Goal: Information Seeking & Learning: Learn about a topic

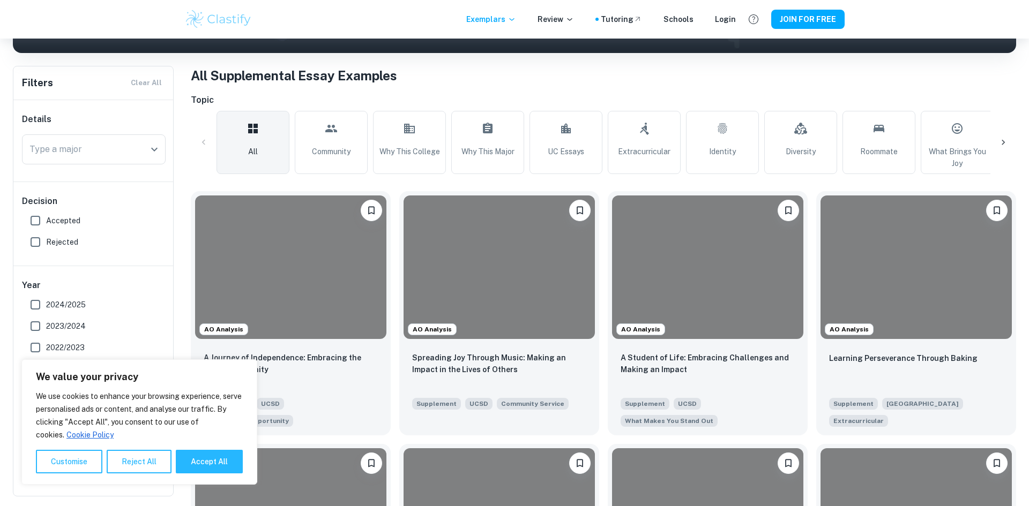
scroll to position [191, 0]
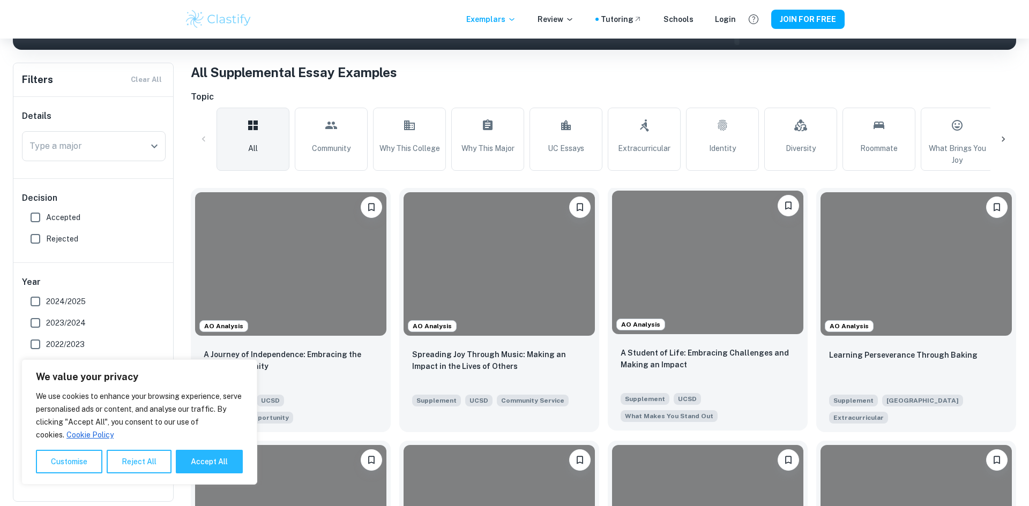
click at [725, 259] on div at bounding box center [707, 263] width 191 height 144
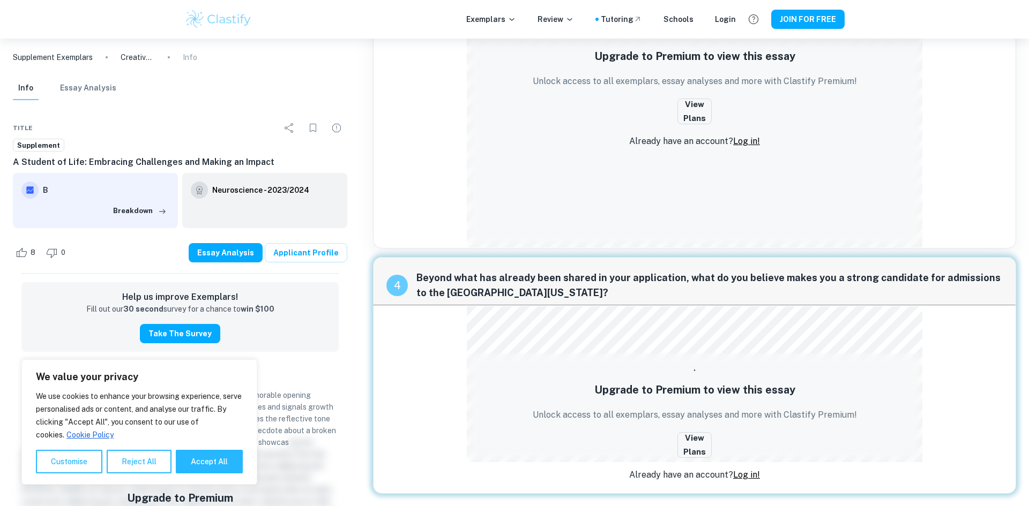
scroll to position [885, 0]
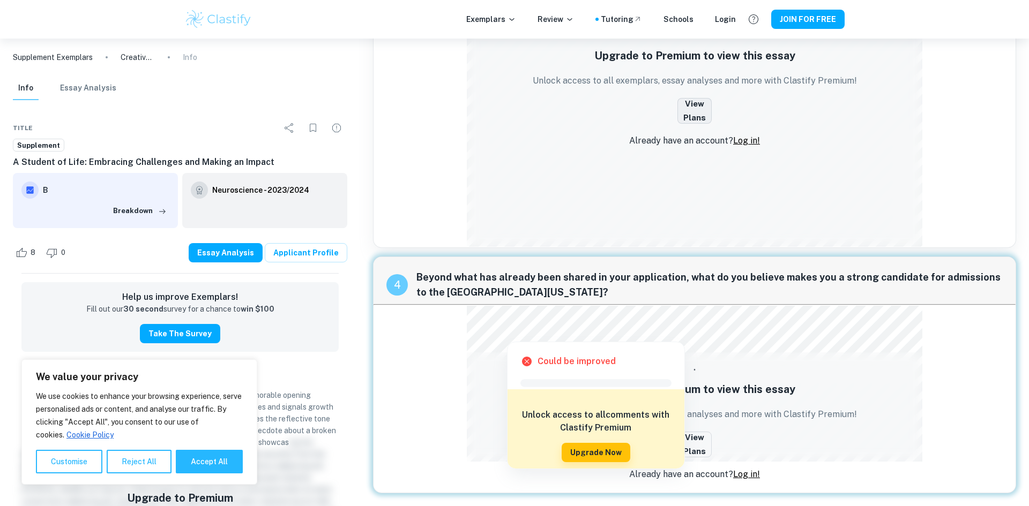
click at [701, 118] on button "View Plans" at bounding box center [694, 111] width 34 height 26
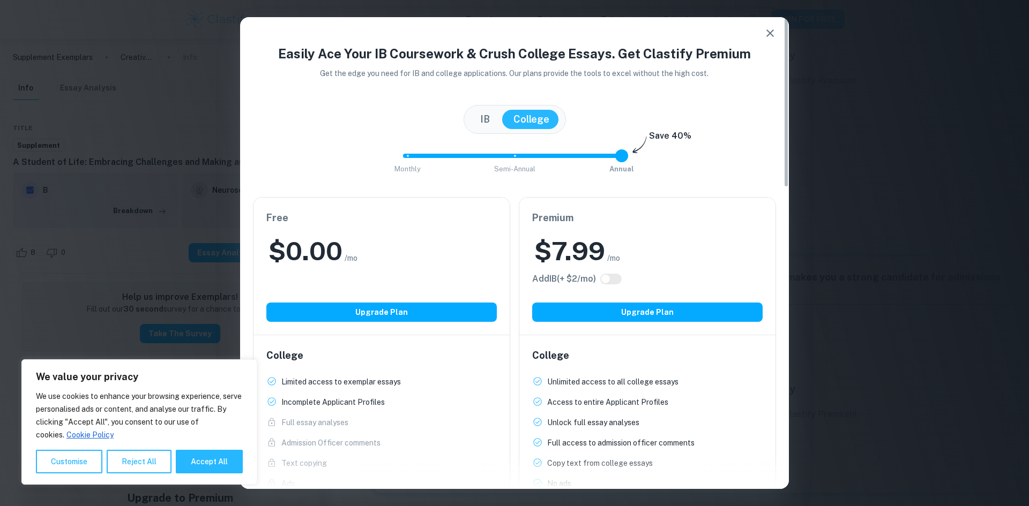
click at [770, 34] on icon "button" at bounding box center [770, 33] width 8 height 8
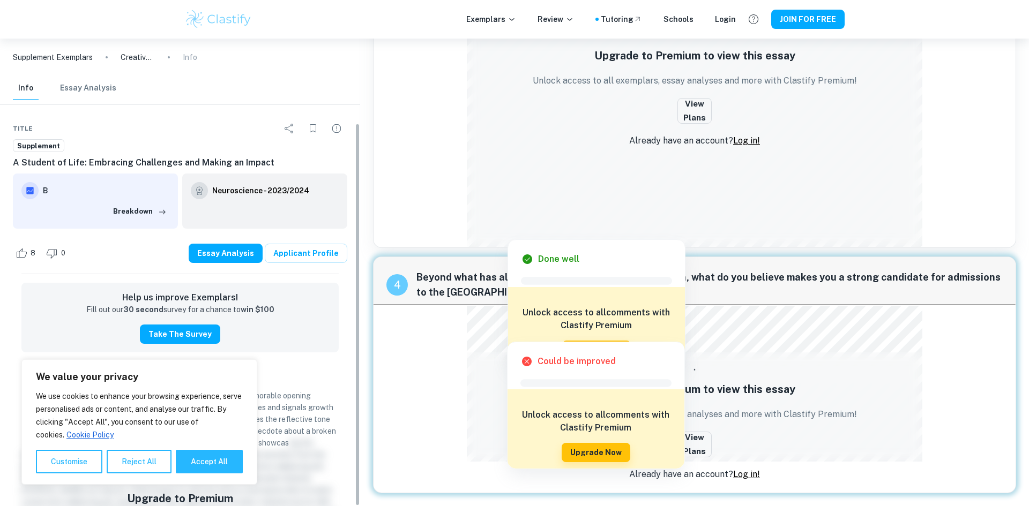
scroll to position [103, 0]
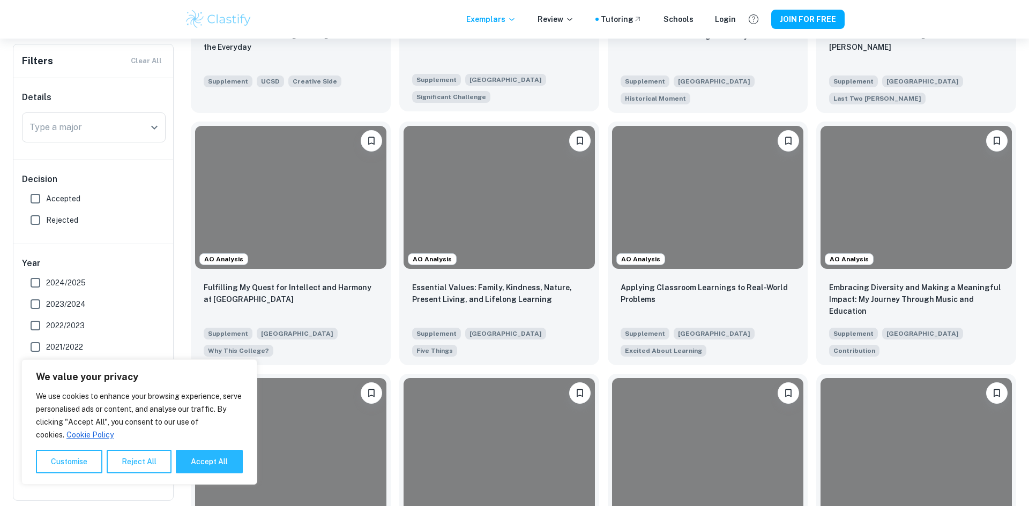
scroll to position [765, 0]
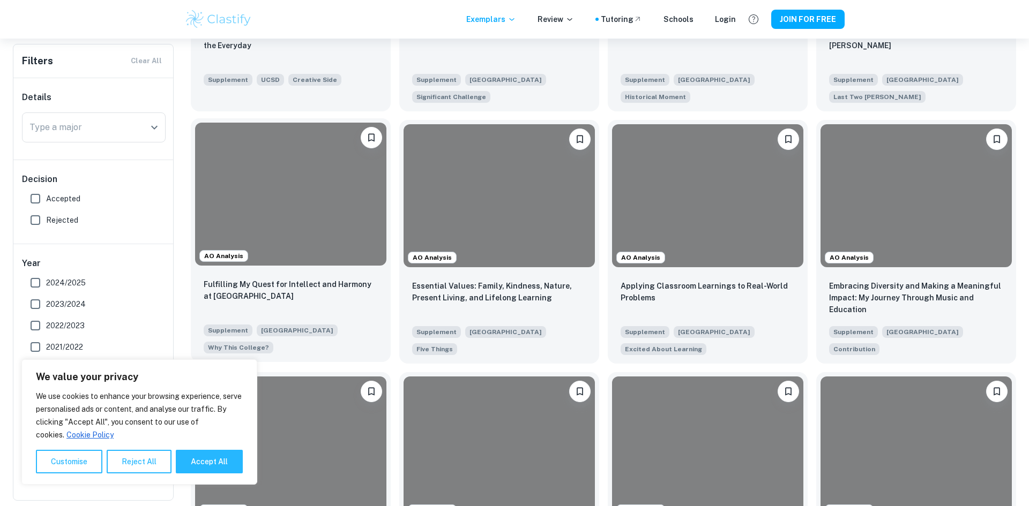
click at [338, 221] on div at bounding box center [290, 195] width 191 height 144
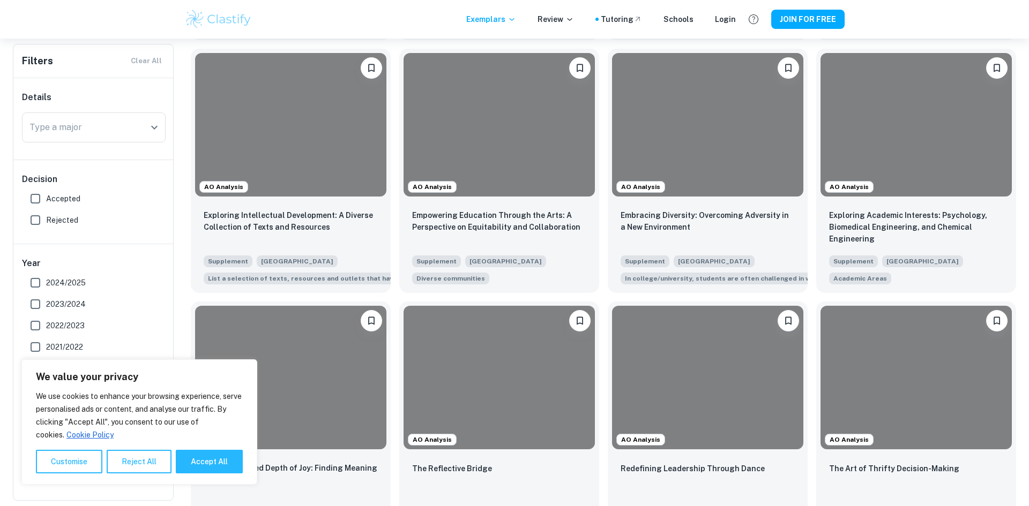
scroll to position [1340, 0]
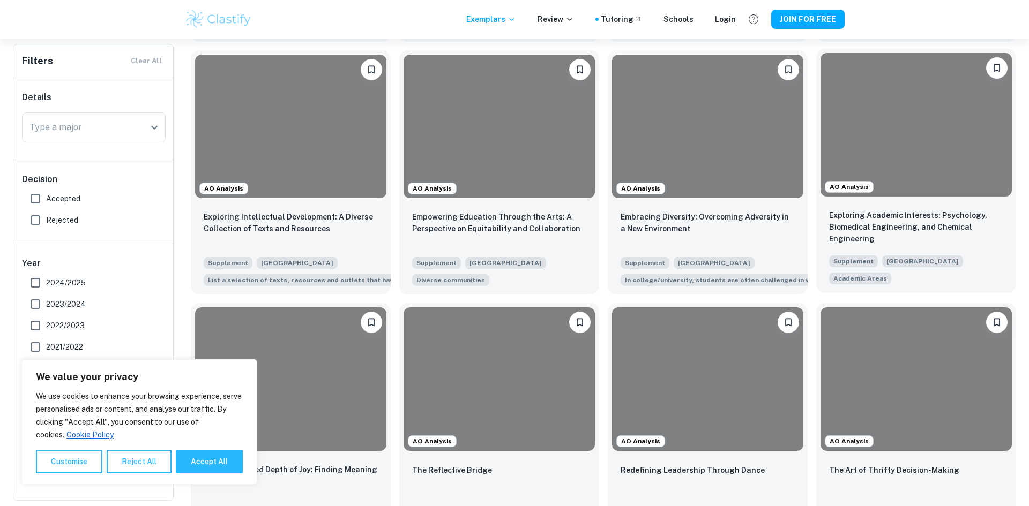
click at [919, 119] on div at bounding box center [915, 125] width 191 height 144
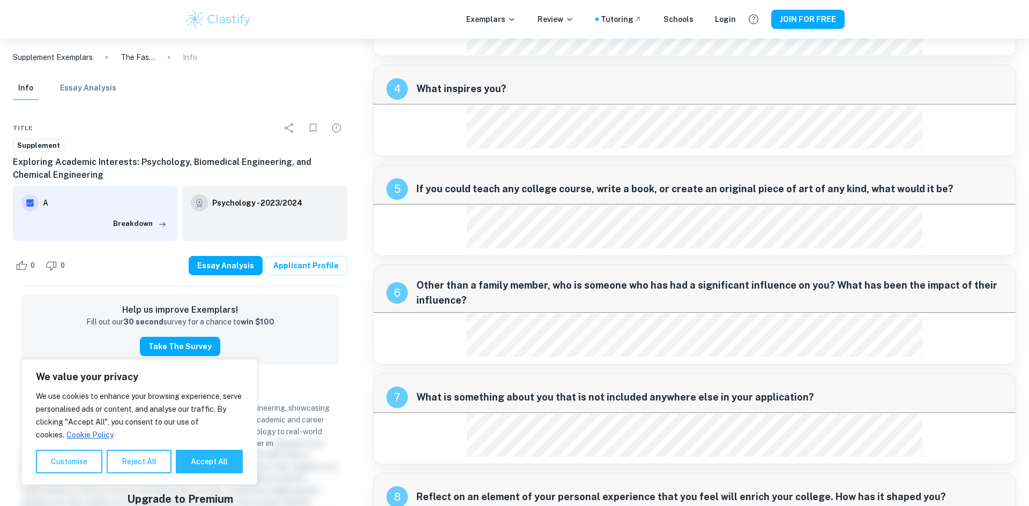
scroll to position [1366, 0]
